Goal: Navigation & Orientation: Find specific page/section

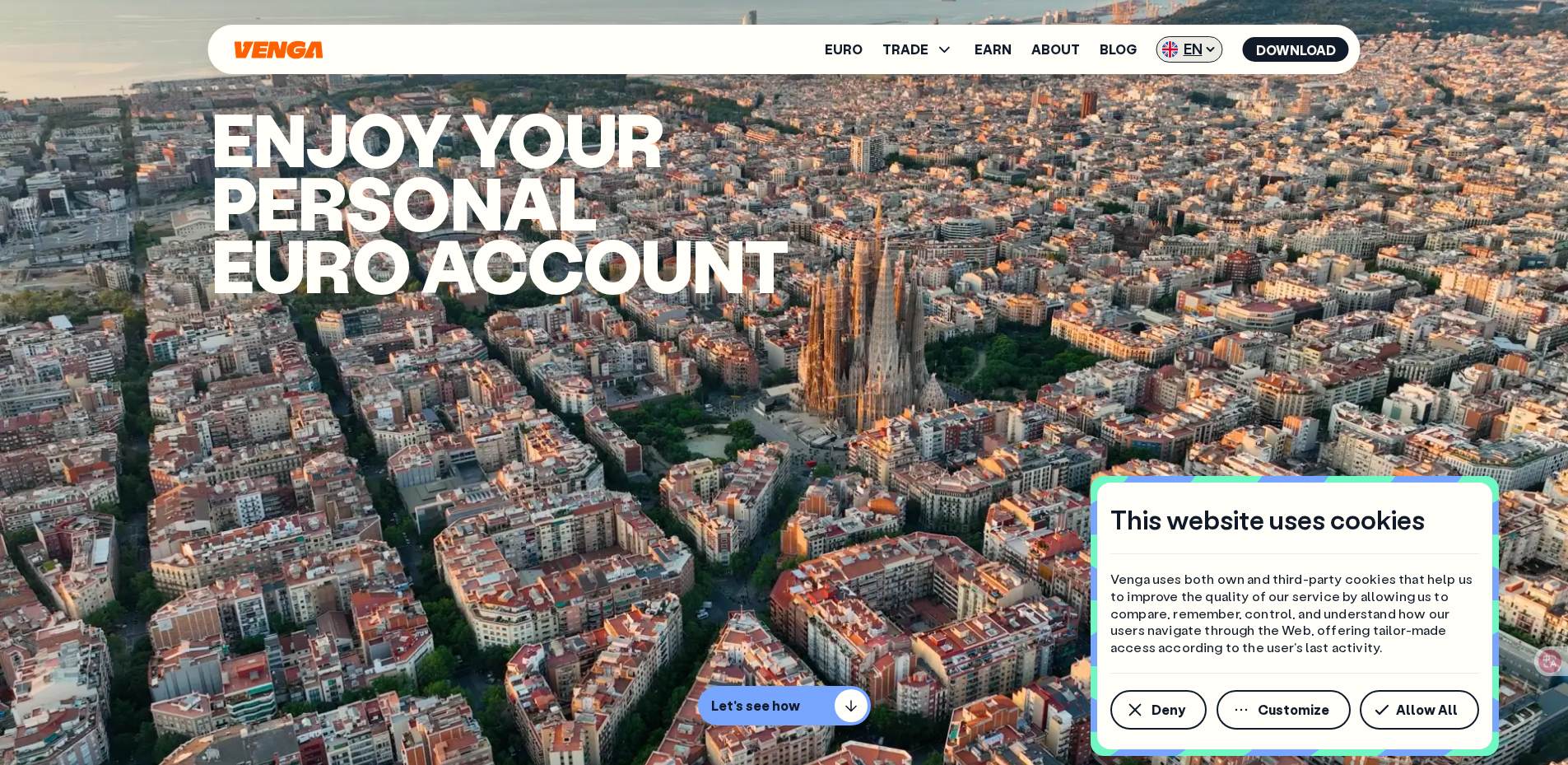
click at [1193, 51] on span "EN" at bounding box center [1189, 50] width 66 height 27
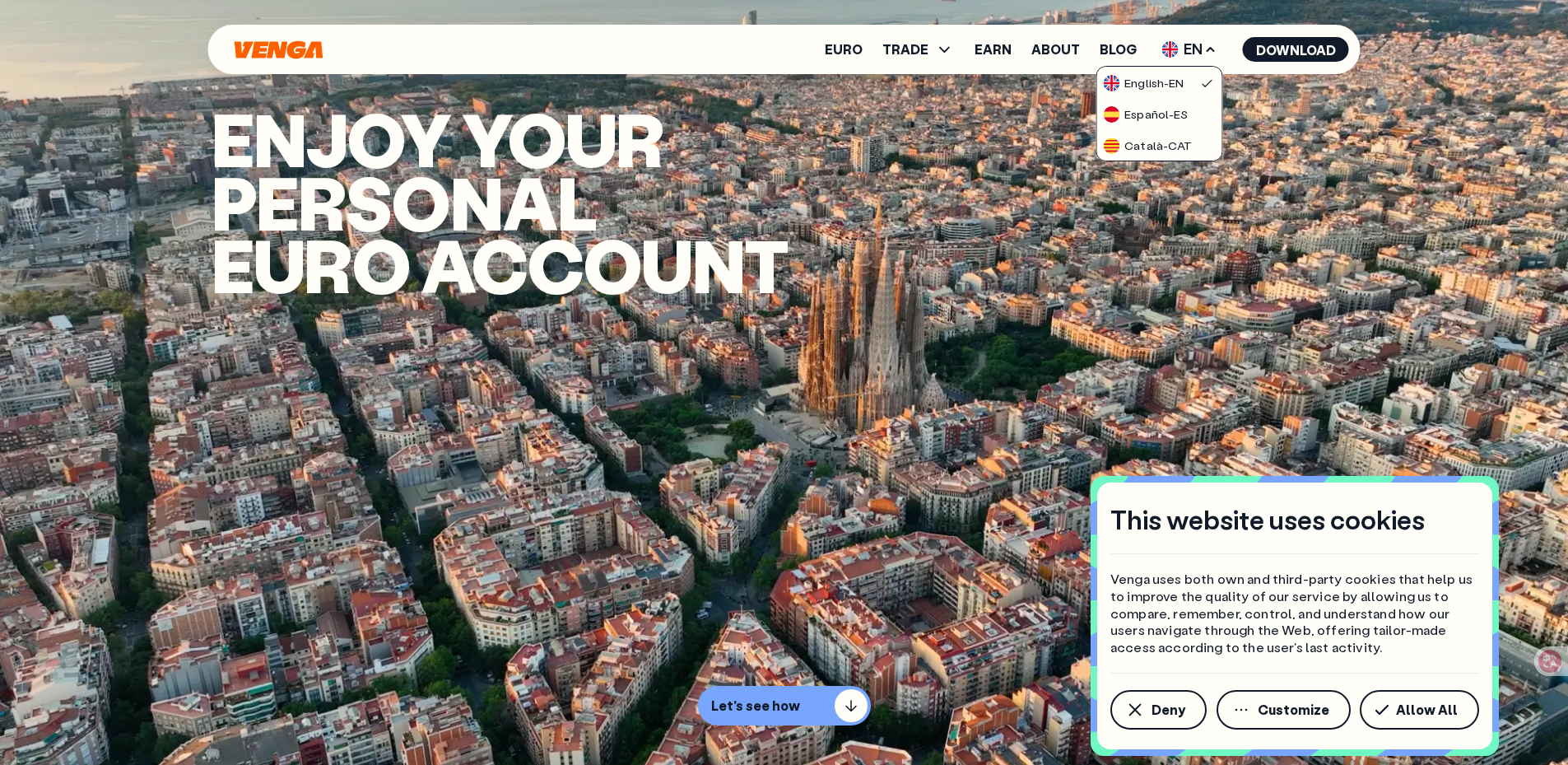
click at [1291, 235] on video "Video background" at bounding box center [784, 382] width 1568 height 765
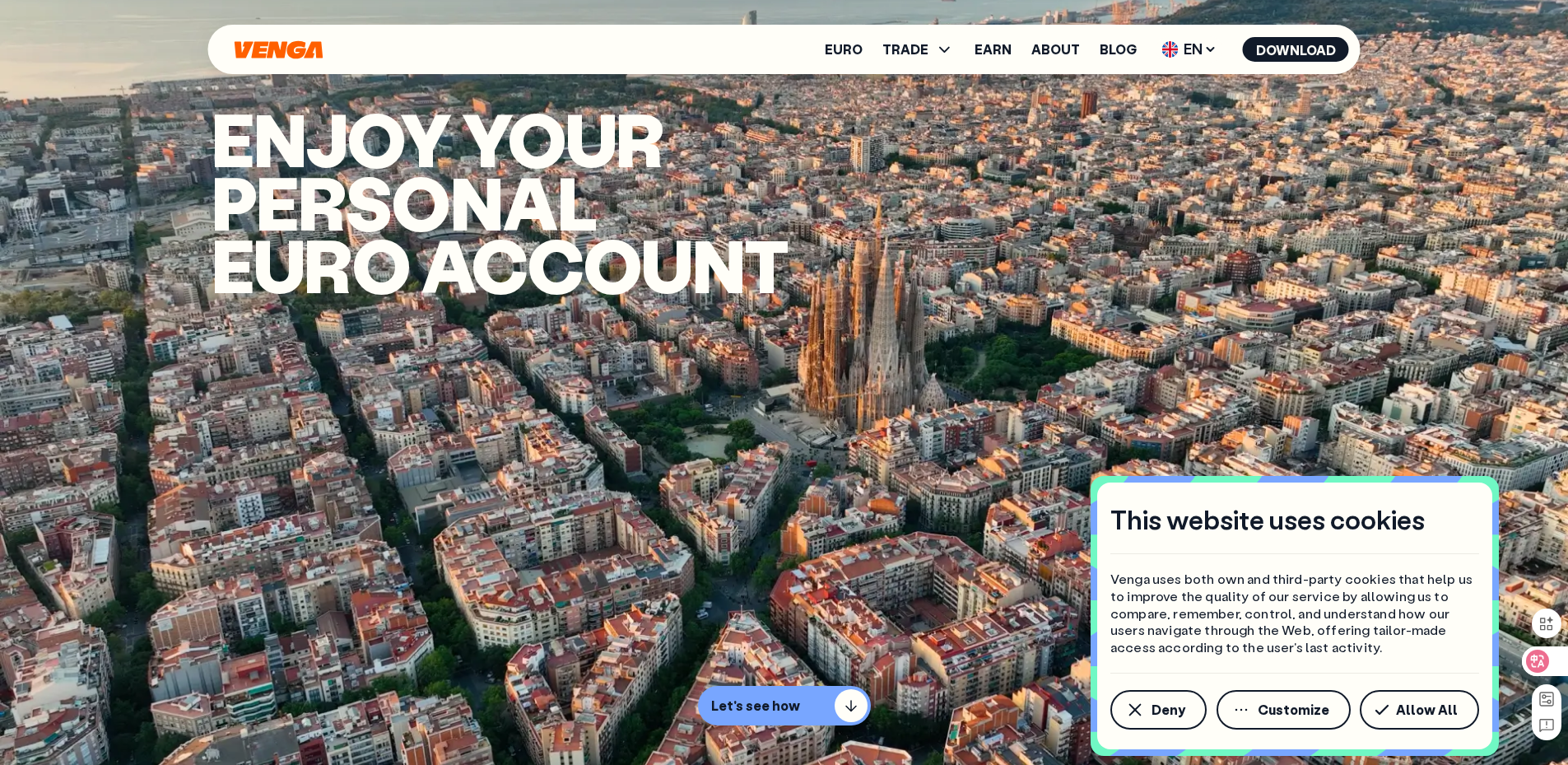
click at [1554, 656] on div at bounding box center [1544, 661] width 45 height 30
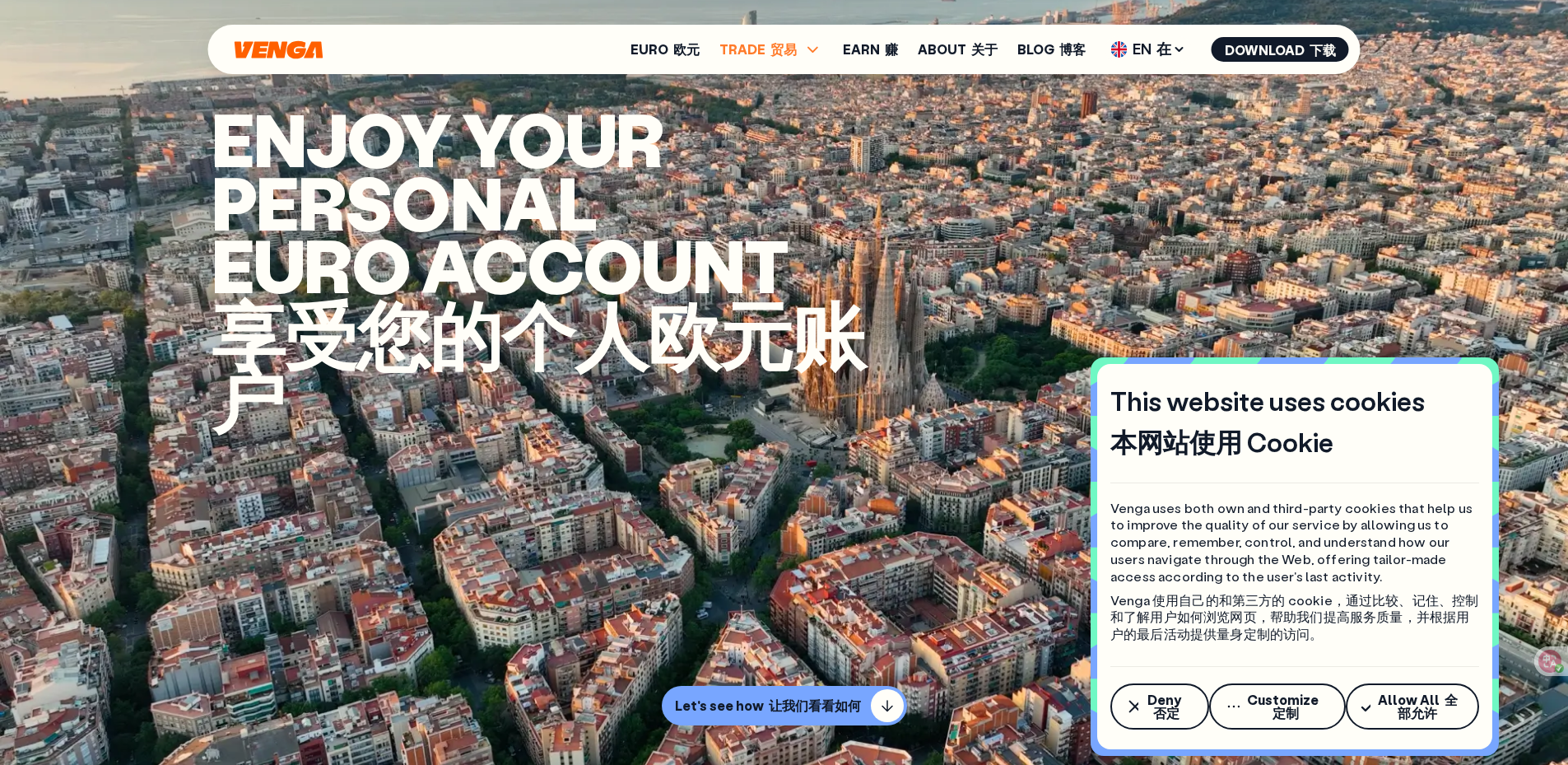
click at [771, 49] on font at bounding box center [768, 49] width 5 height 17
click at [678, 62] on div "Euro 欧元 TRADE 贸易 Buy 买 Sell 卖 Swap 交换 Exchange 交换 Earn 赚 About 关于 Blog 博客 EN 在 …" at bounding box center [784, 50] width 1152 height 50
click at [1297, 60] on button "Download 下载" at bounding box center [1280, 50] width 138 height 25
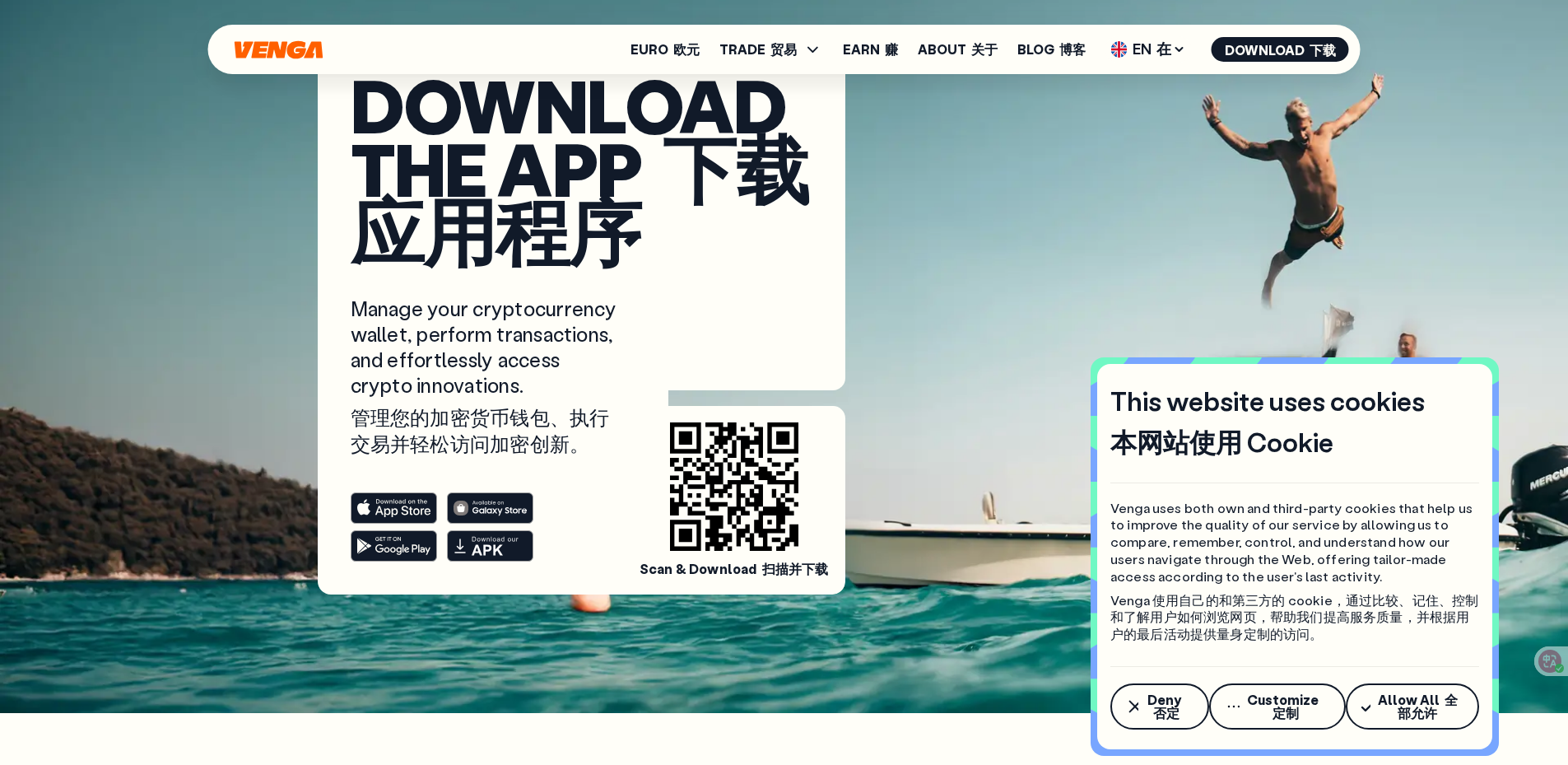
scroll to position [165, 0]
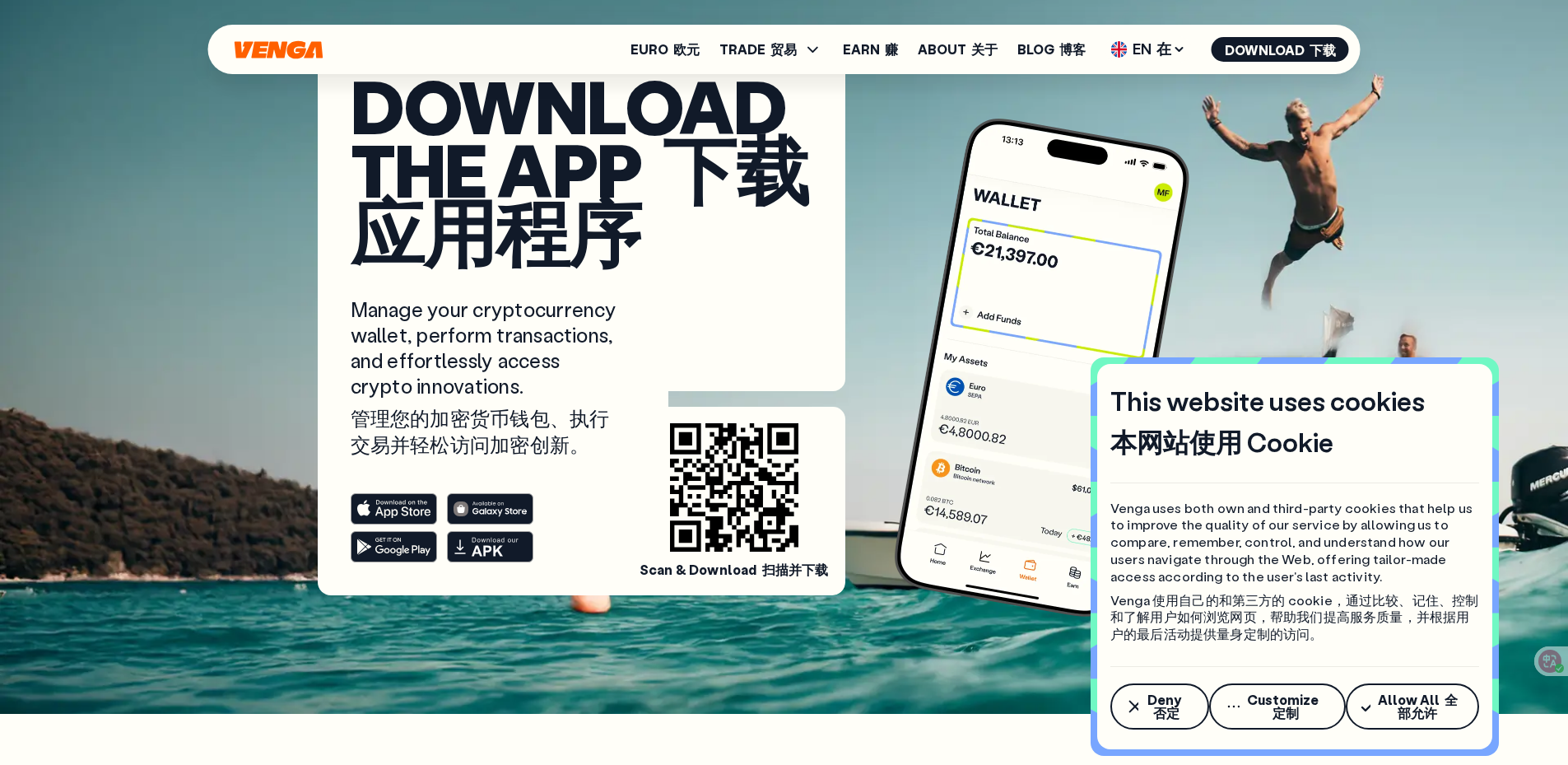
click at [1419, 706] on font "全部允许" at bounding box center [1427, 705] width 60 height 31
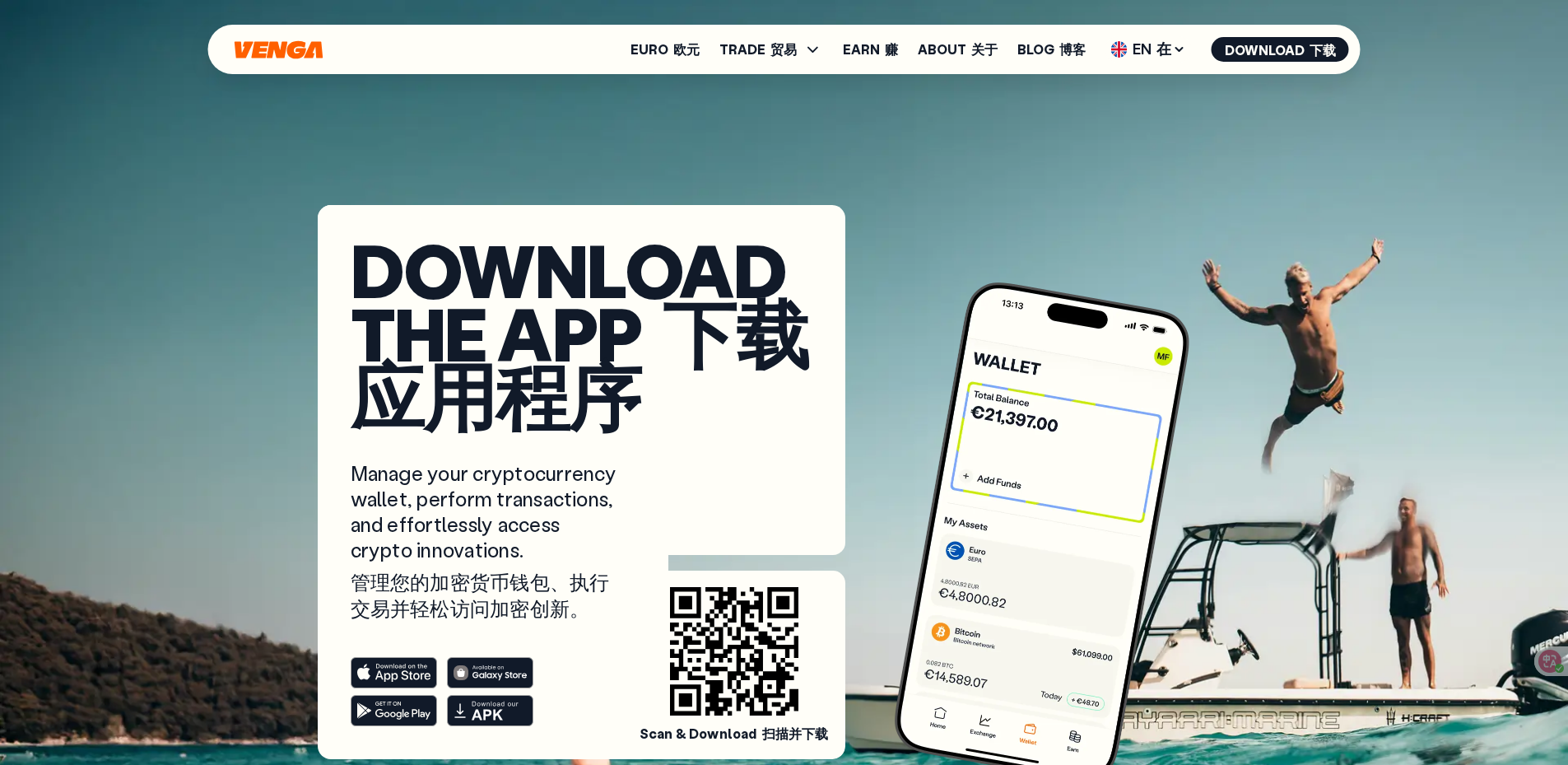
scroll to position [0, 0]
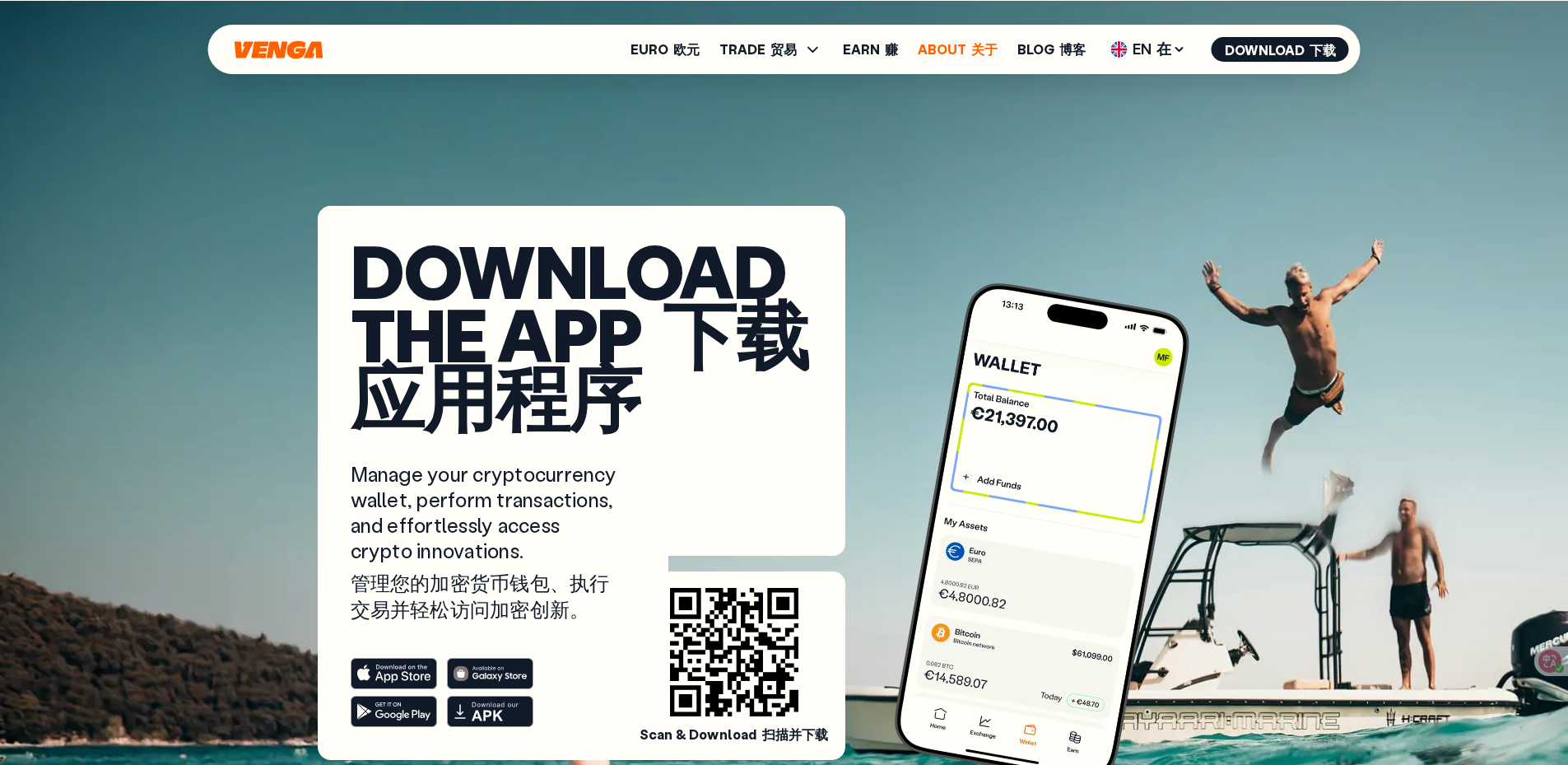
click at [951, 52] on link "About 关于" at bounding box center [957, 50] width 80 height 13
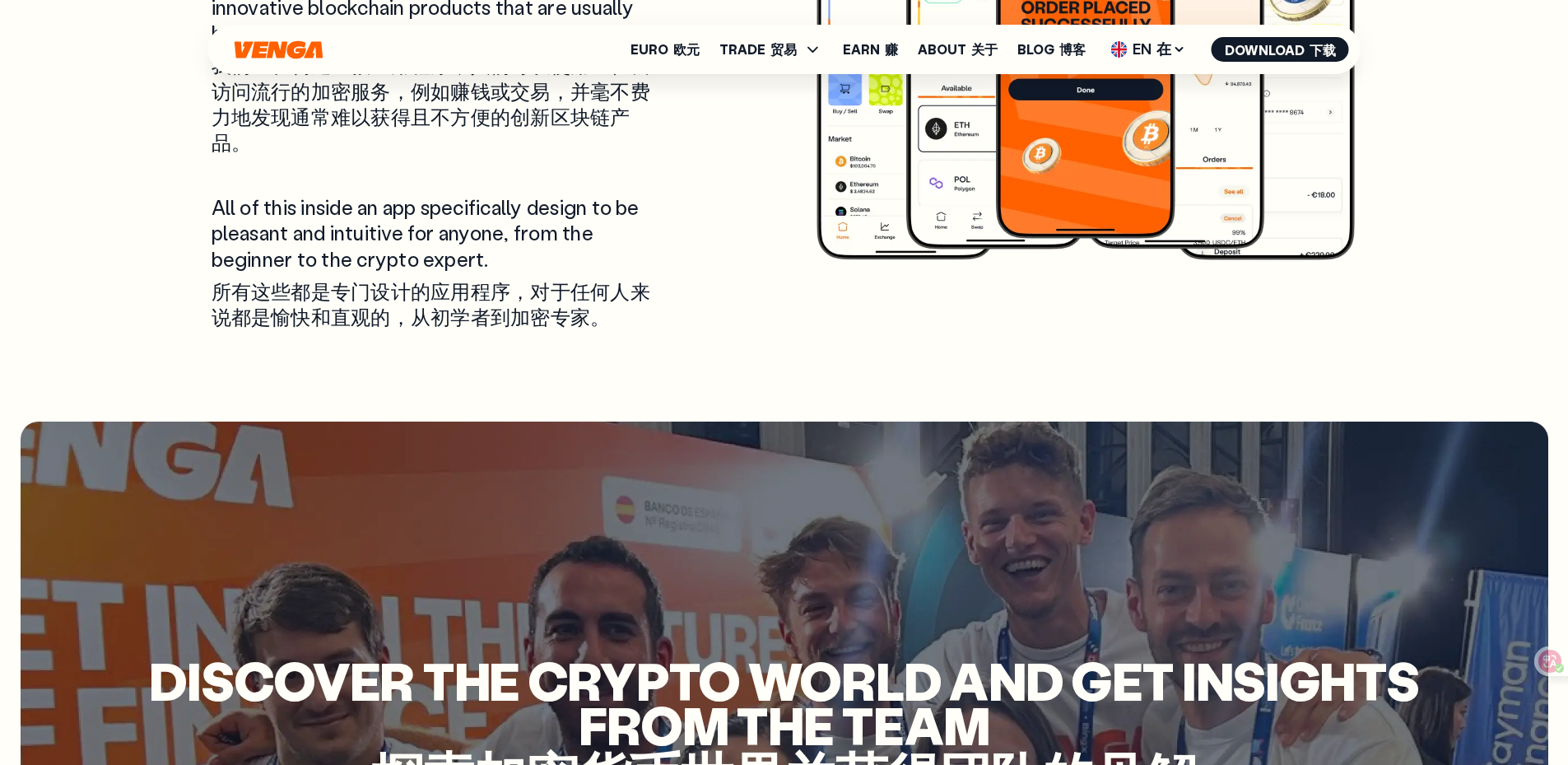
scroll to position [4341, 0]
click at [771, 48] on font at bounding box center [768, 49] width 5 height 17
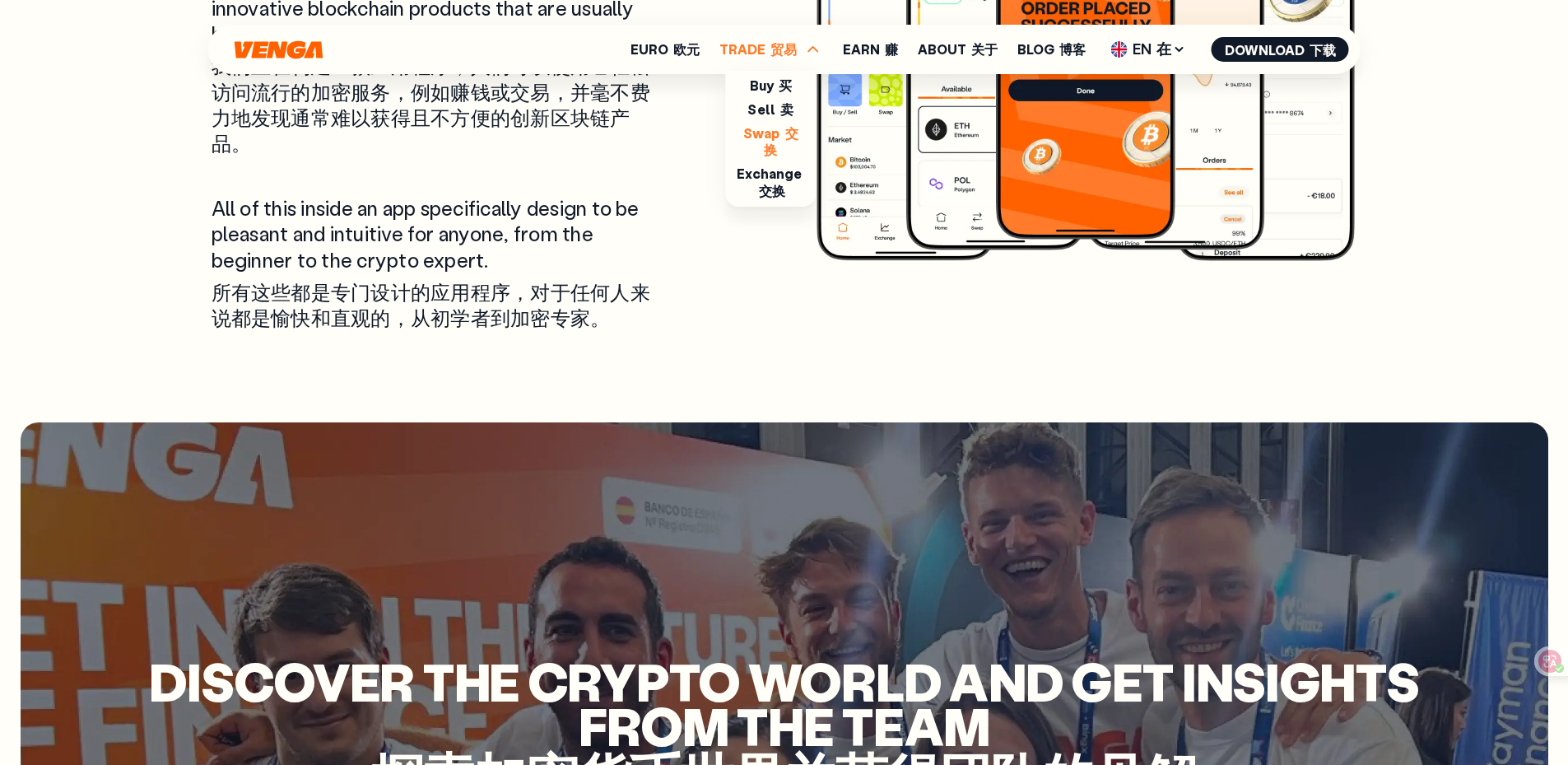
click at [773, 134] on link "Swap 交换" at bounding box center [771, 142] width 56 height 35
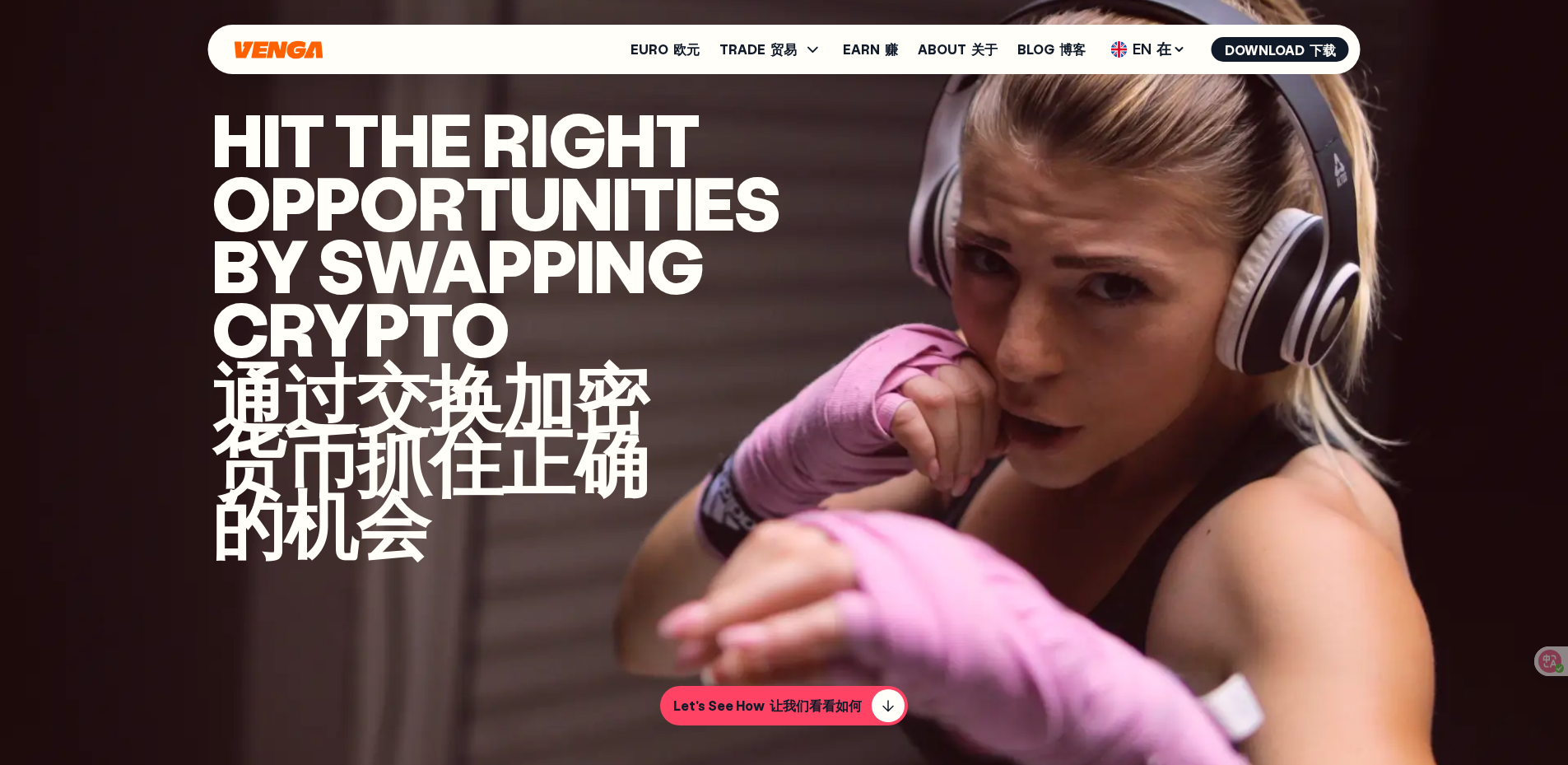
click at [767, 60] on ul "Euro 欧元 TRADE 贸易 Buy Sell Swap Exchange Earn 赚 About 关于 Blog 博客 EN 在 English - …" at bounding box center [990, 50] width 719 height 27
click at [785, 53] on font "贸易" at bounding box center [784, 49] width 27 height 17
click at [767, 442] on video "Video background" at bounding box center [784, 382] width 1568 height 765
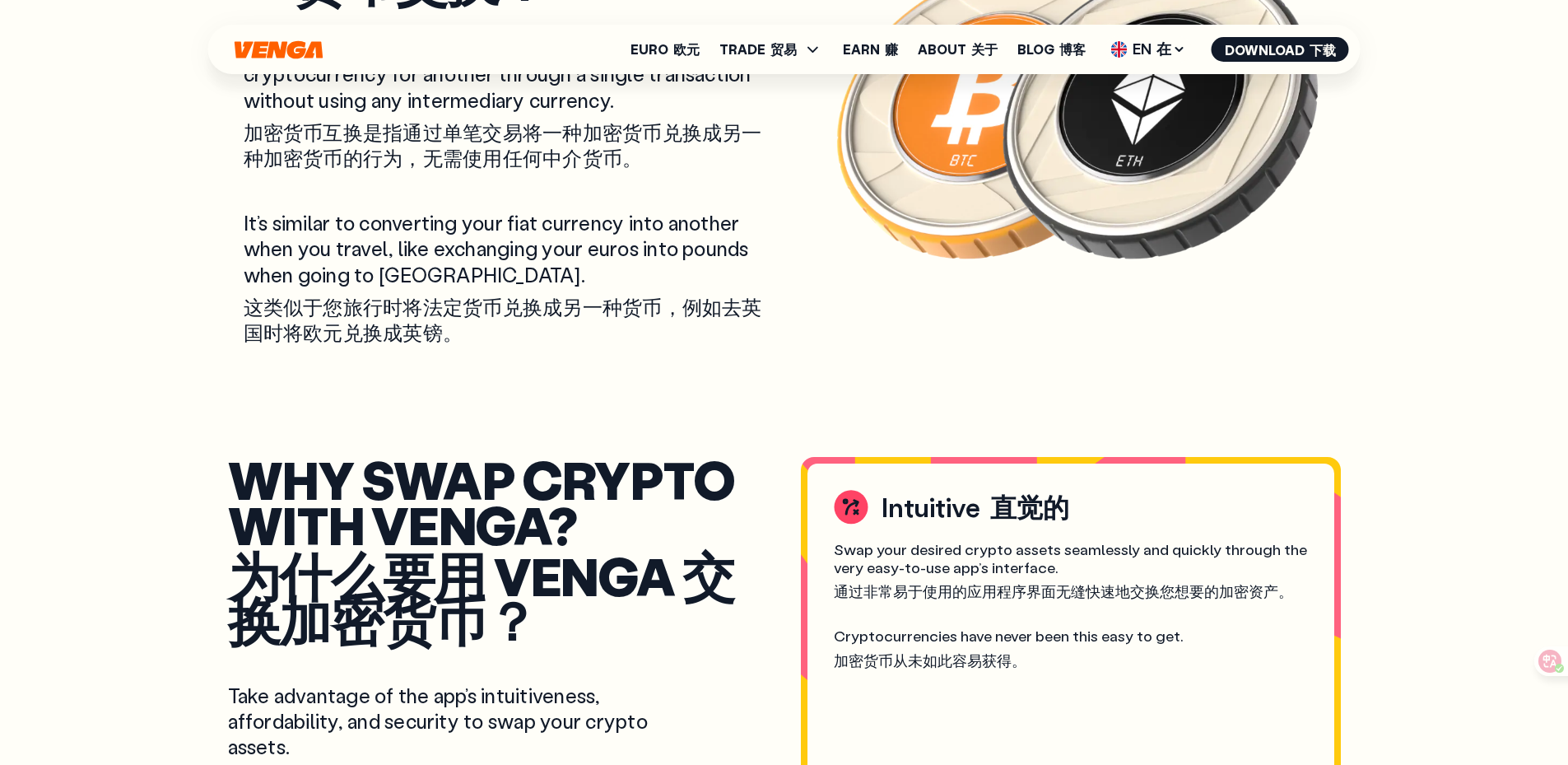
scroll to position [988, 0]
